Goal: Transaction & Acquisition: Download file/media

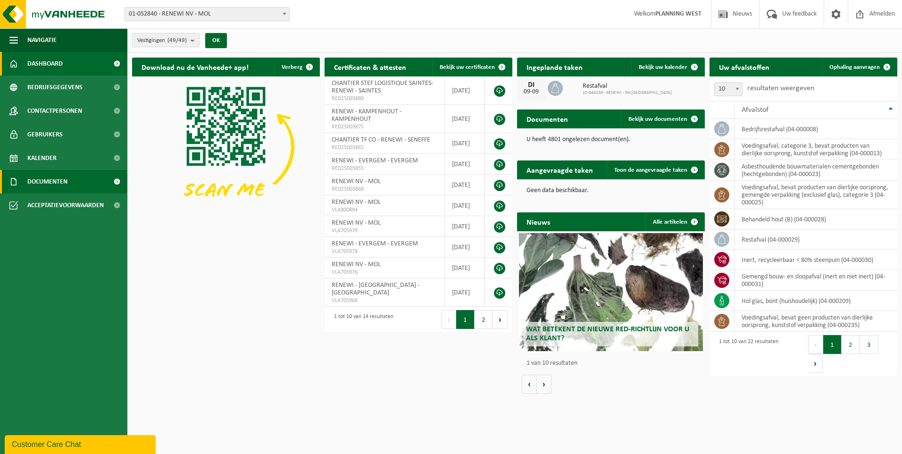
click at [54, 179] on span "Documenten" at bounding box center [47, 182] width 40 height 24
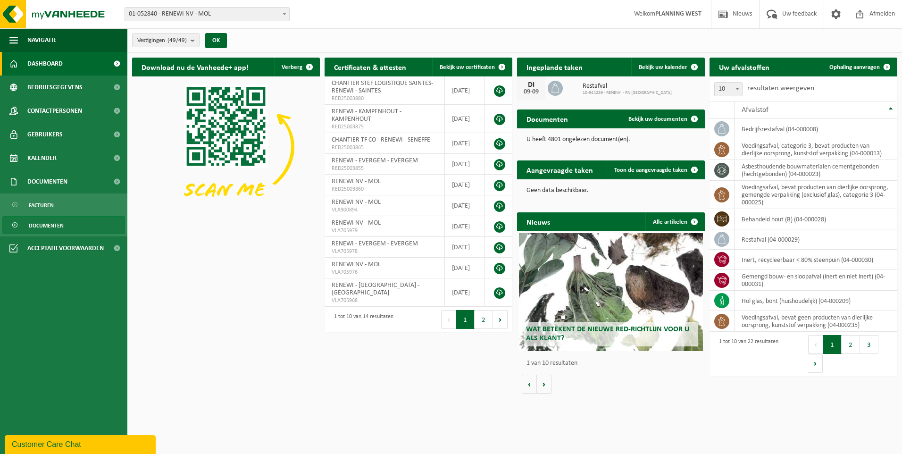
click at [53, 227] on span "Documenten" at bounding box center [46, 225] width 35 height 18
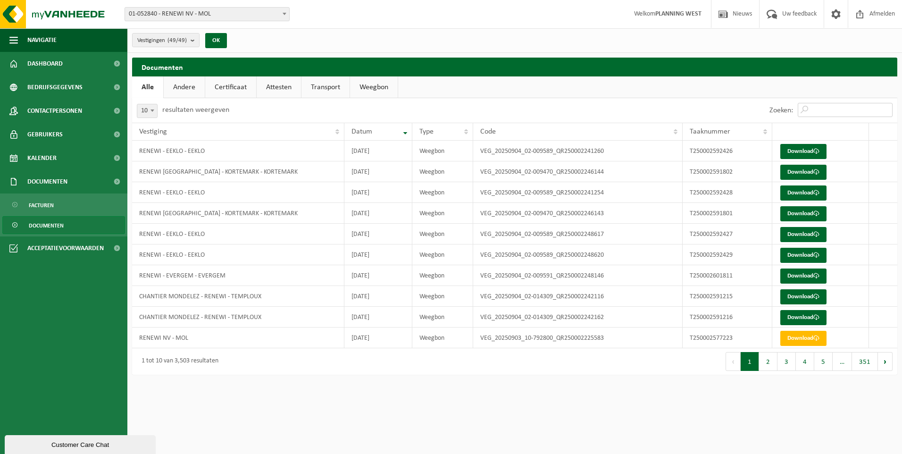
click at [841, 110] on input "Zoeken:" at bounding box center [845, 110] width 95 height 14
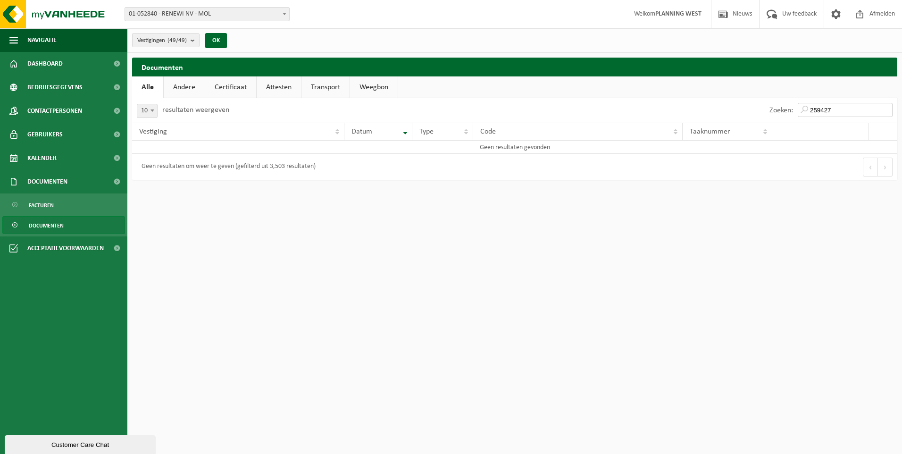
drag, startPoint x: 843, startPoint y: 108, endPoint x: 770, endPoint y: 117, distance: 73.6
click at [770, 117] on div "Zoeken: 259427" at bounding box center [830, 110] width 133 height 25
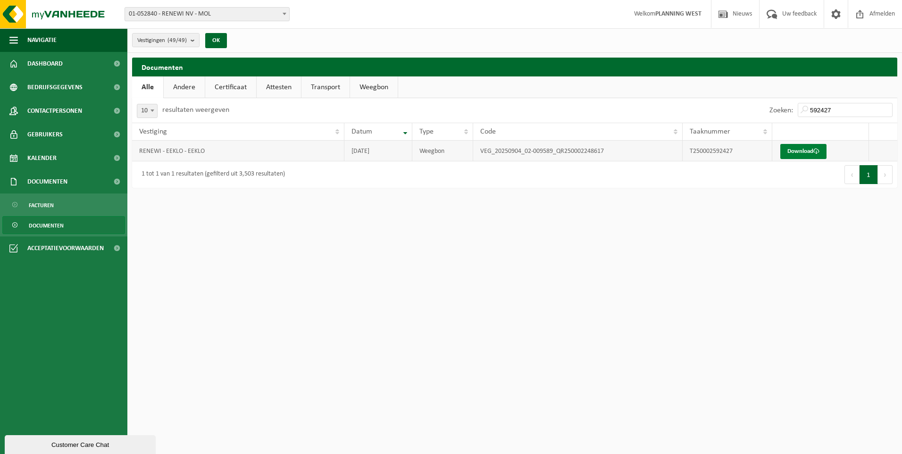
click at [799, 151] on link "Download" at bounding box center [803, 151] width 46 height 15
drag, startPoint x: 843, startPoint y: 107, endPoint x: 799, endPoint y: 108, distance: 43.9
click at [799, 108] on input "592427" at bounding box center [845, 110] width 95 height 14
type input "592429"
click at [801, 147] on link "Download" at bounding box center [803, 151] width 46 height 15
